Goal: Transaction & Acquisition: Purchase product/service

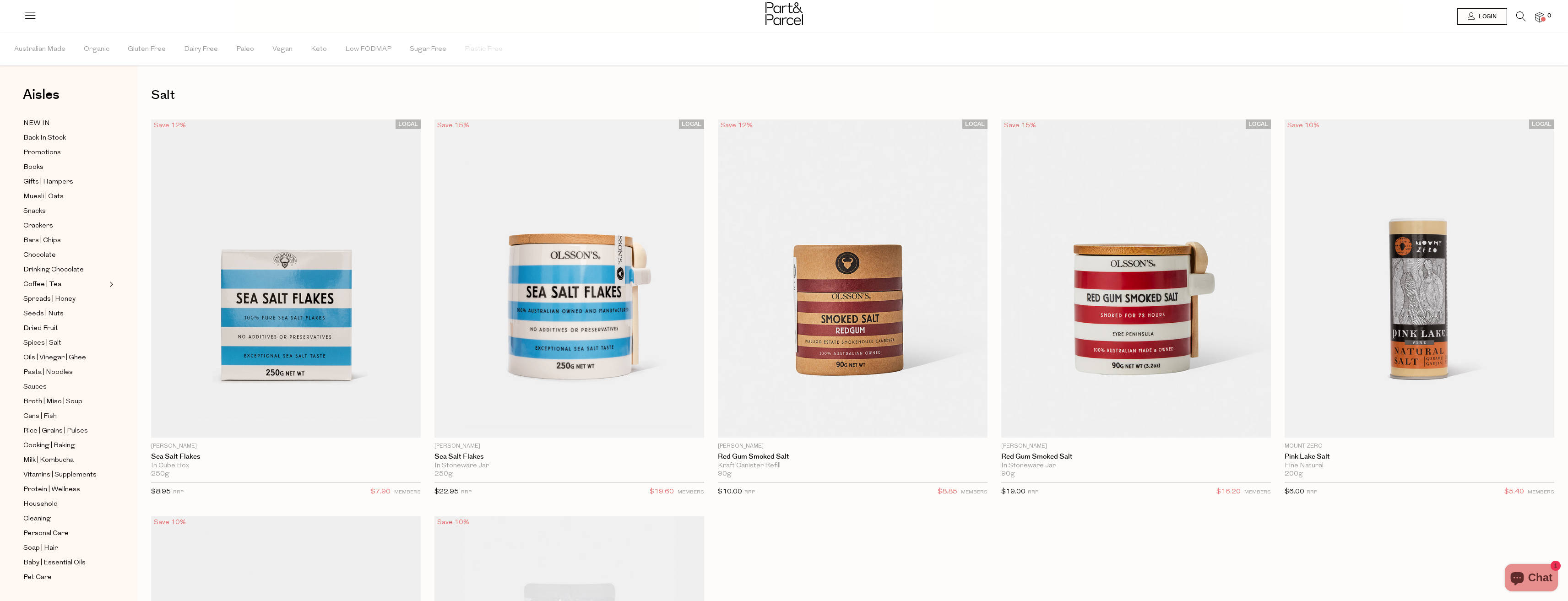
click at [1519, 16] on icon at bounding box center [1521, 17] width 10 height 10
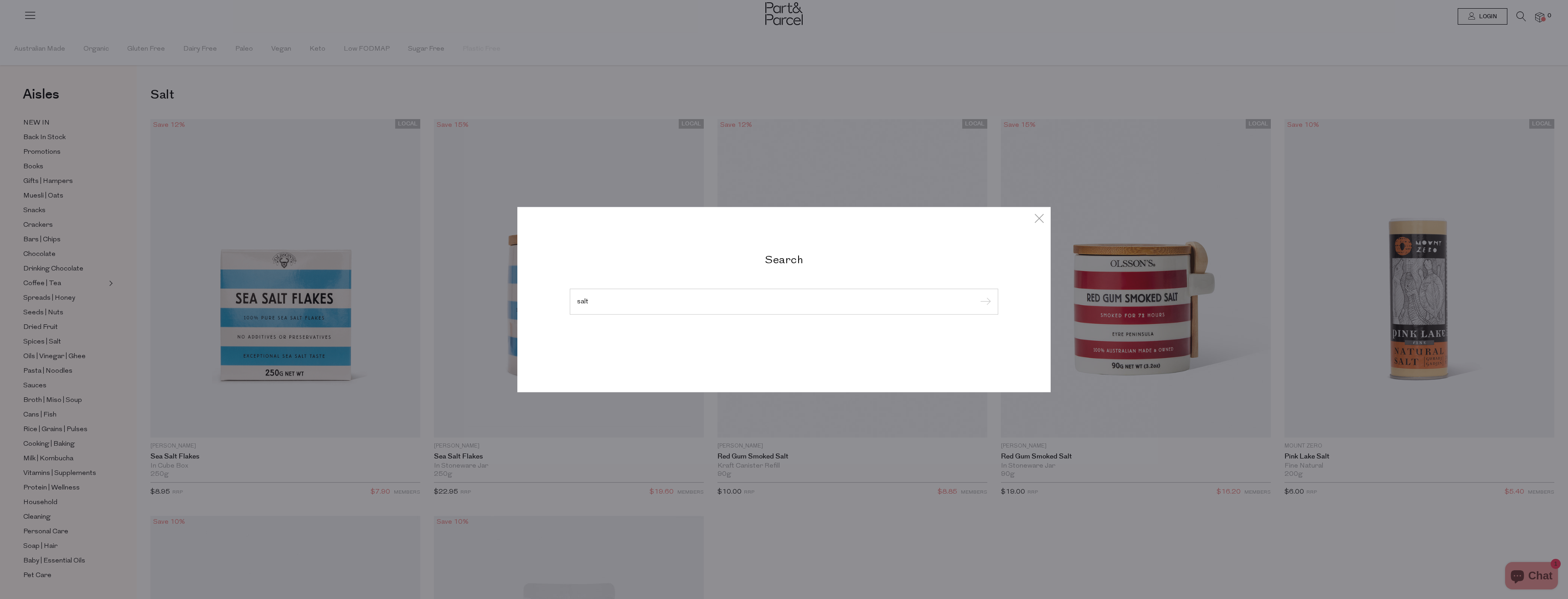
type input "salt"
click at [977, 295] on input "submit" at bounding box center [984, 301] width 14 height 14
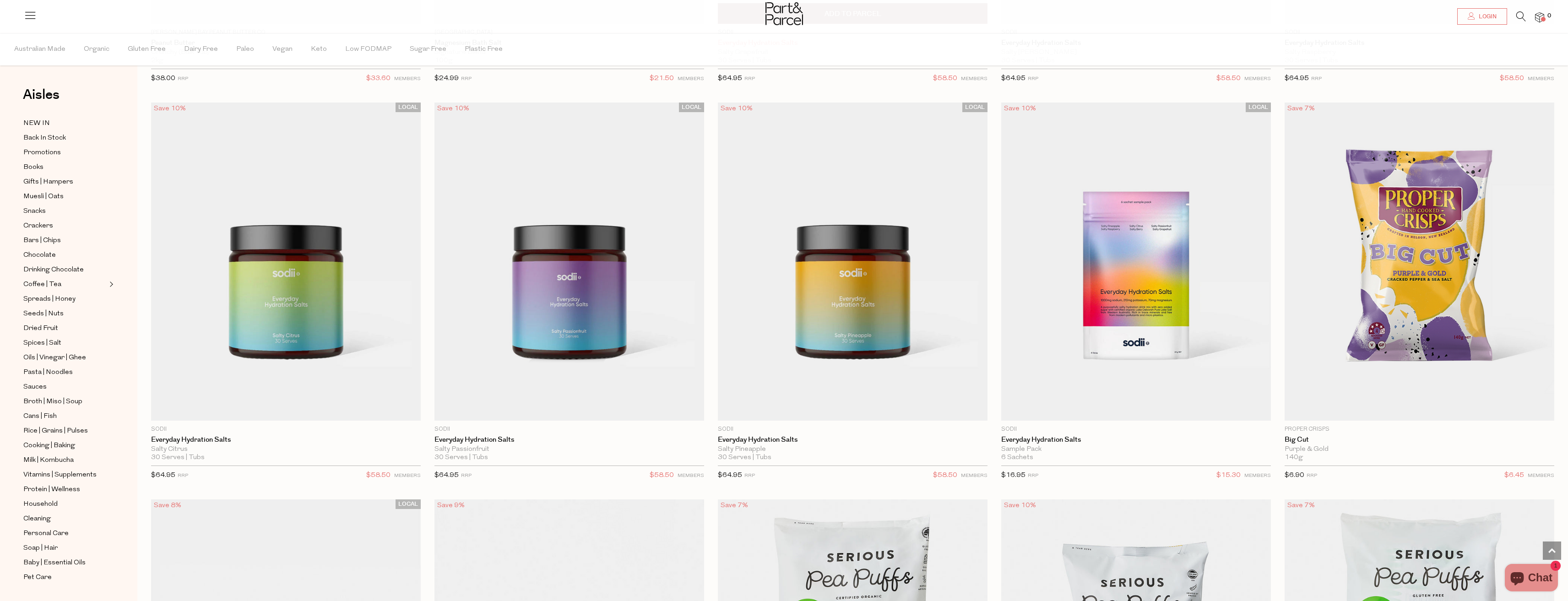
scroll to position [1281, 0]
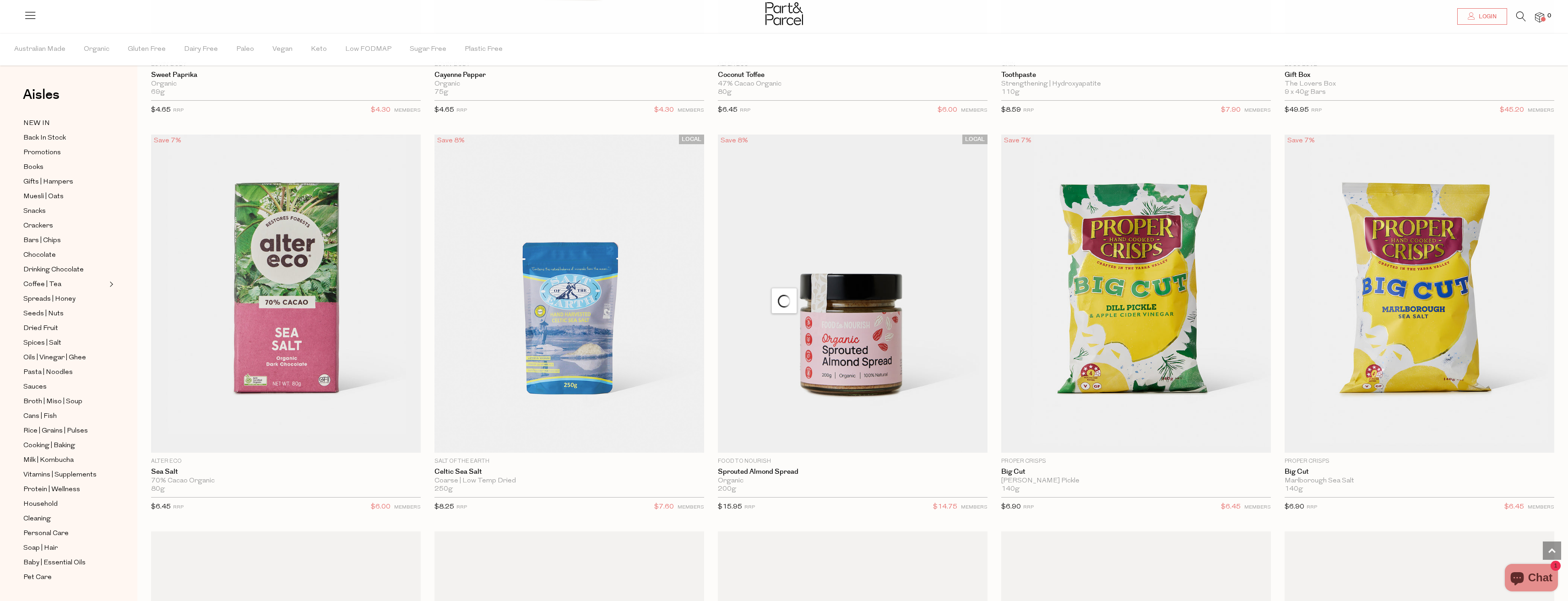
scroll to position [3560, 0]
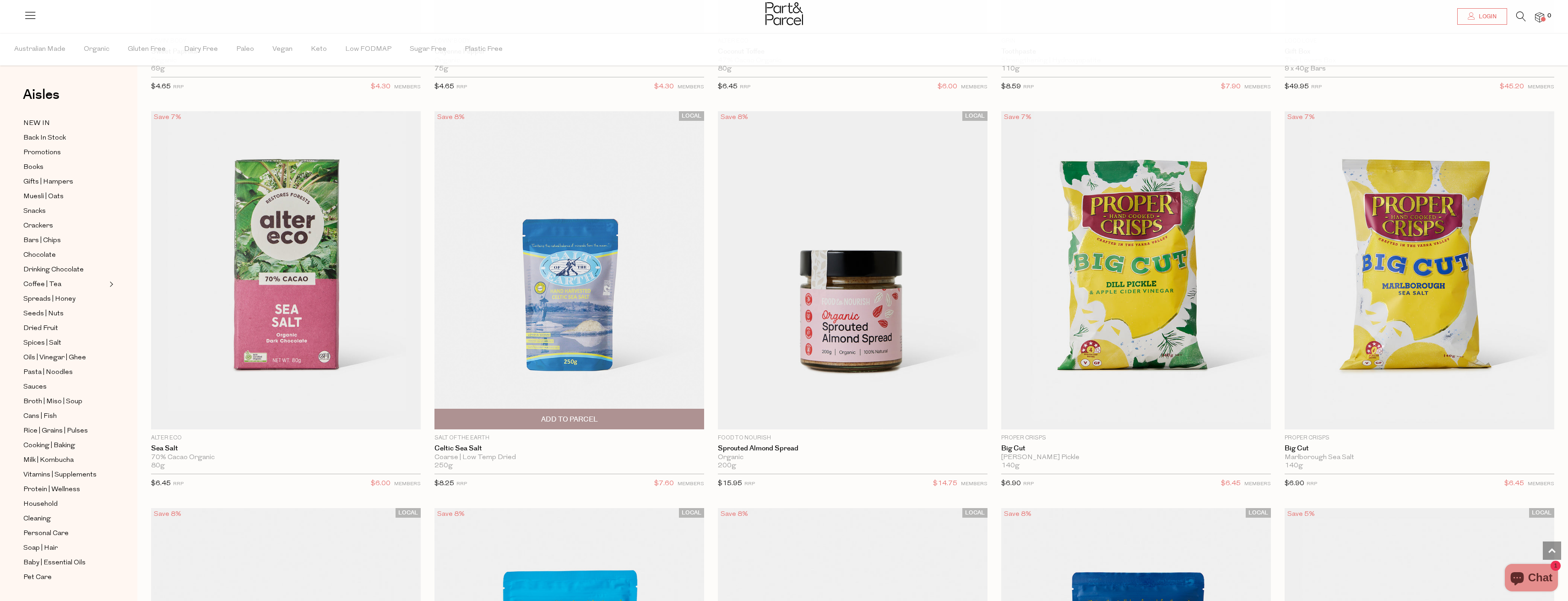
click at [539, 313] on img at bounding box center [570, 270] width 270 height 318
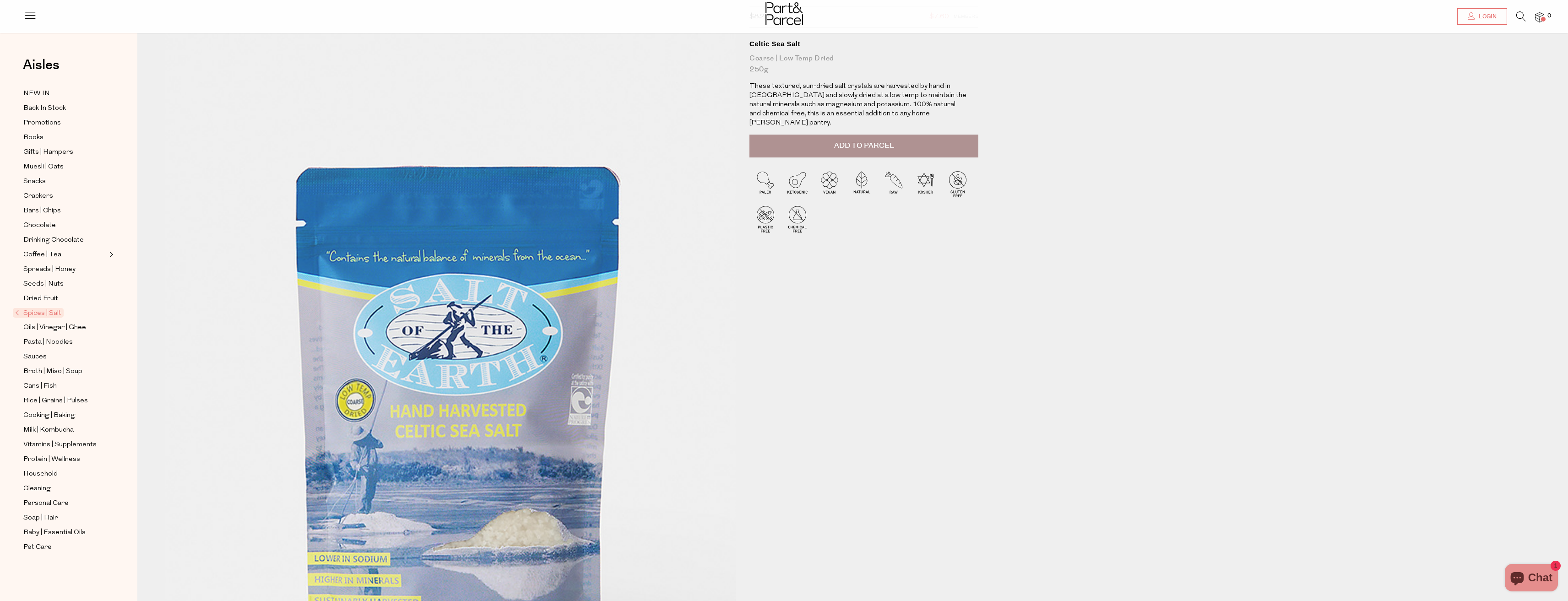
scroll to position [137, 0]
